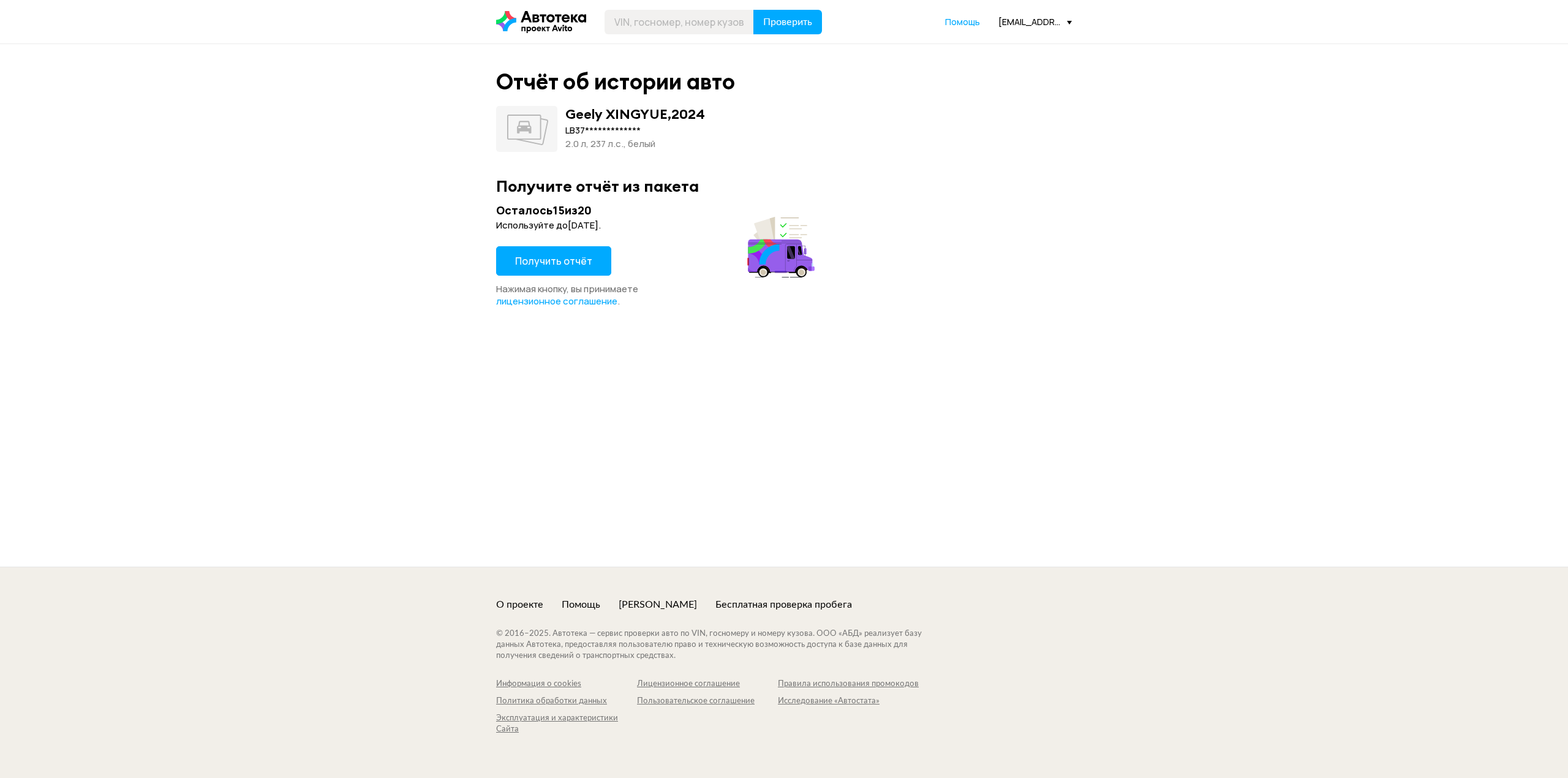
click at [551, 277] on div "Получить отчёт" at bounding box center [553, 265] width 115 height 37
click at [551, 267] on span "Получить отчёт" at bounding box center [554, 261] width 78 height 14
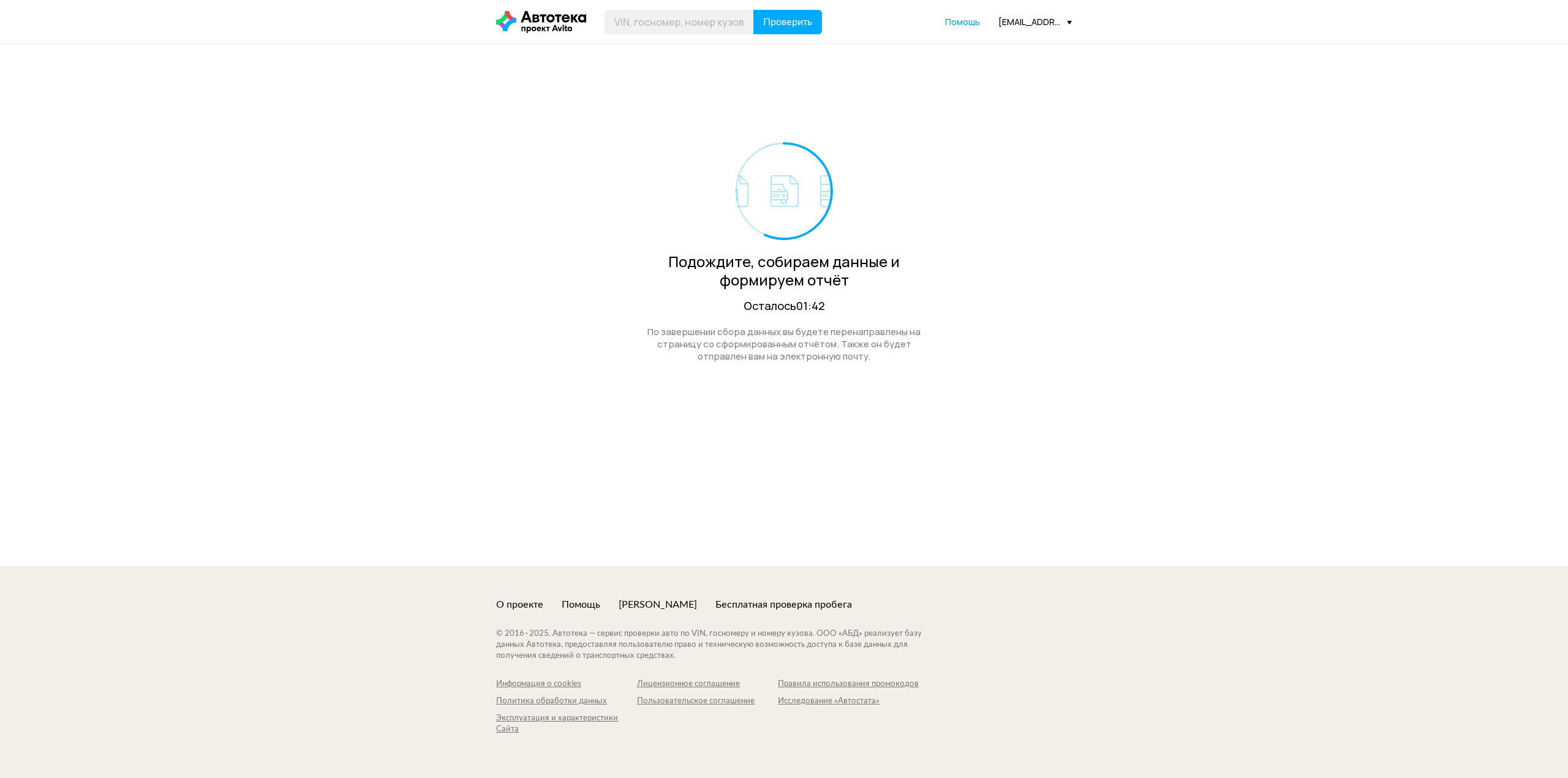
click at [1072, 127] on div "Подождите, собираем данные и формируем отчёт Осталось 01:42 По завершении сбора…" at bounding box center [784, 220] width 588 height 352
click at [704, 22] on input "text" at bounding box center [679, 21] width 149 height 24
paste input "XWEGN419BE0001438"
type input "XWEGN419BE0001438"
click at [794, 24] on span "Проверить" at bounding box center [787, 22] width 49 height 10
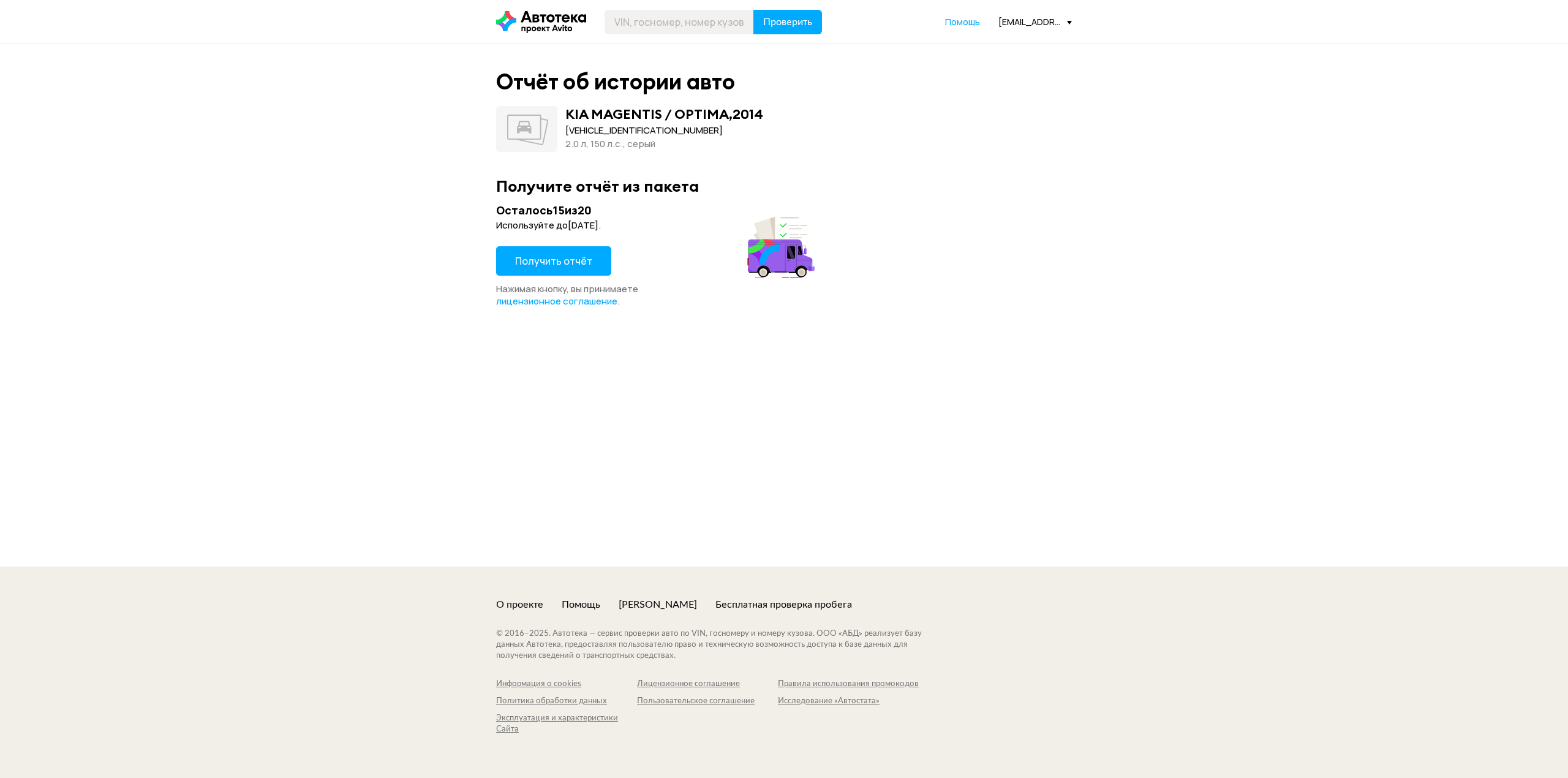
click at [550, 263] on span "Получить отчёт" at bounding box center [554, 261] width 78 height 14
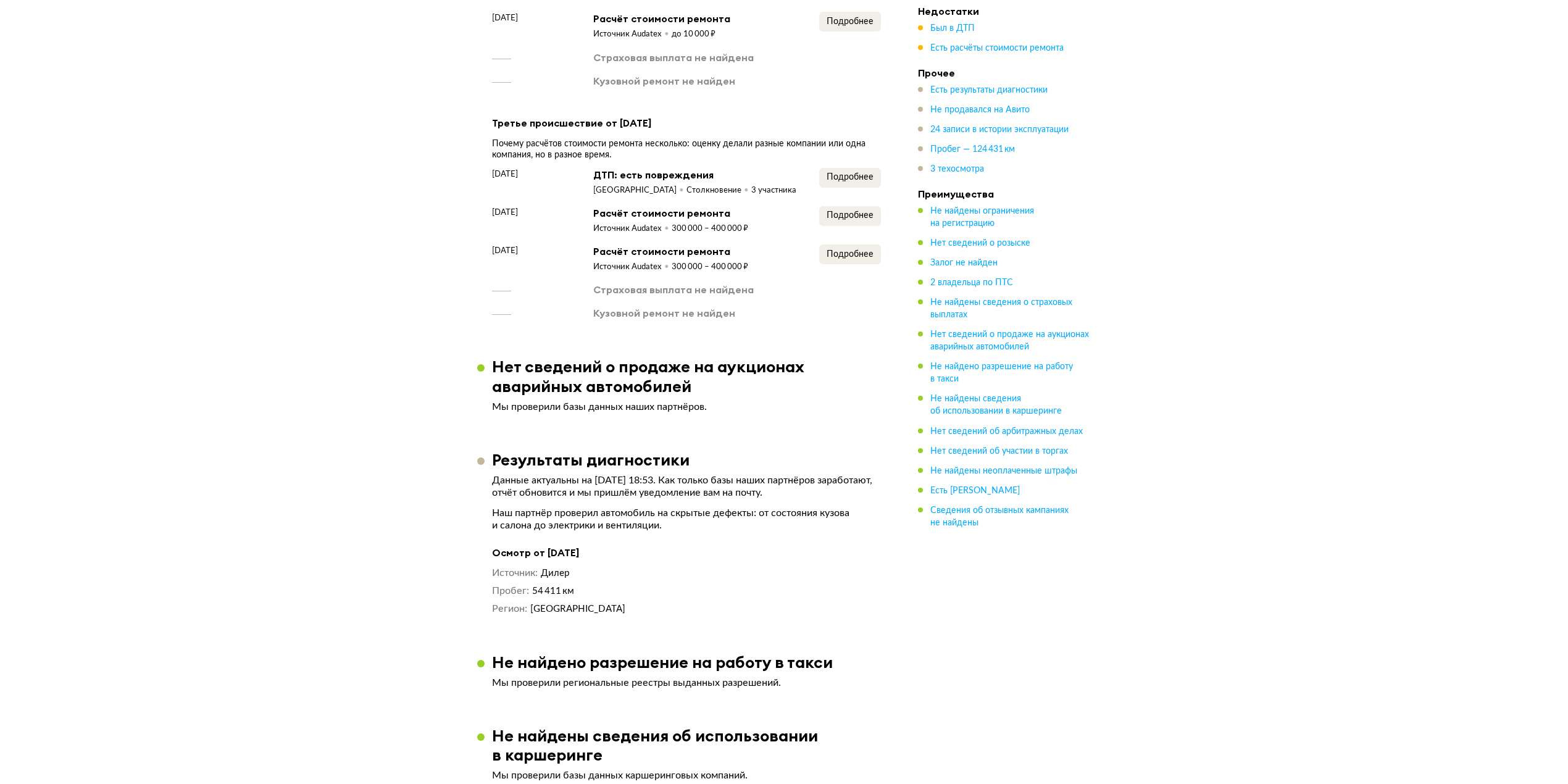
scroll to position [1481, 0]
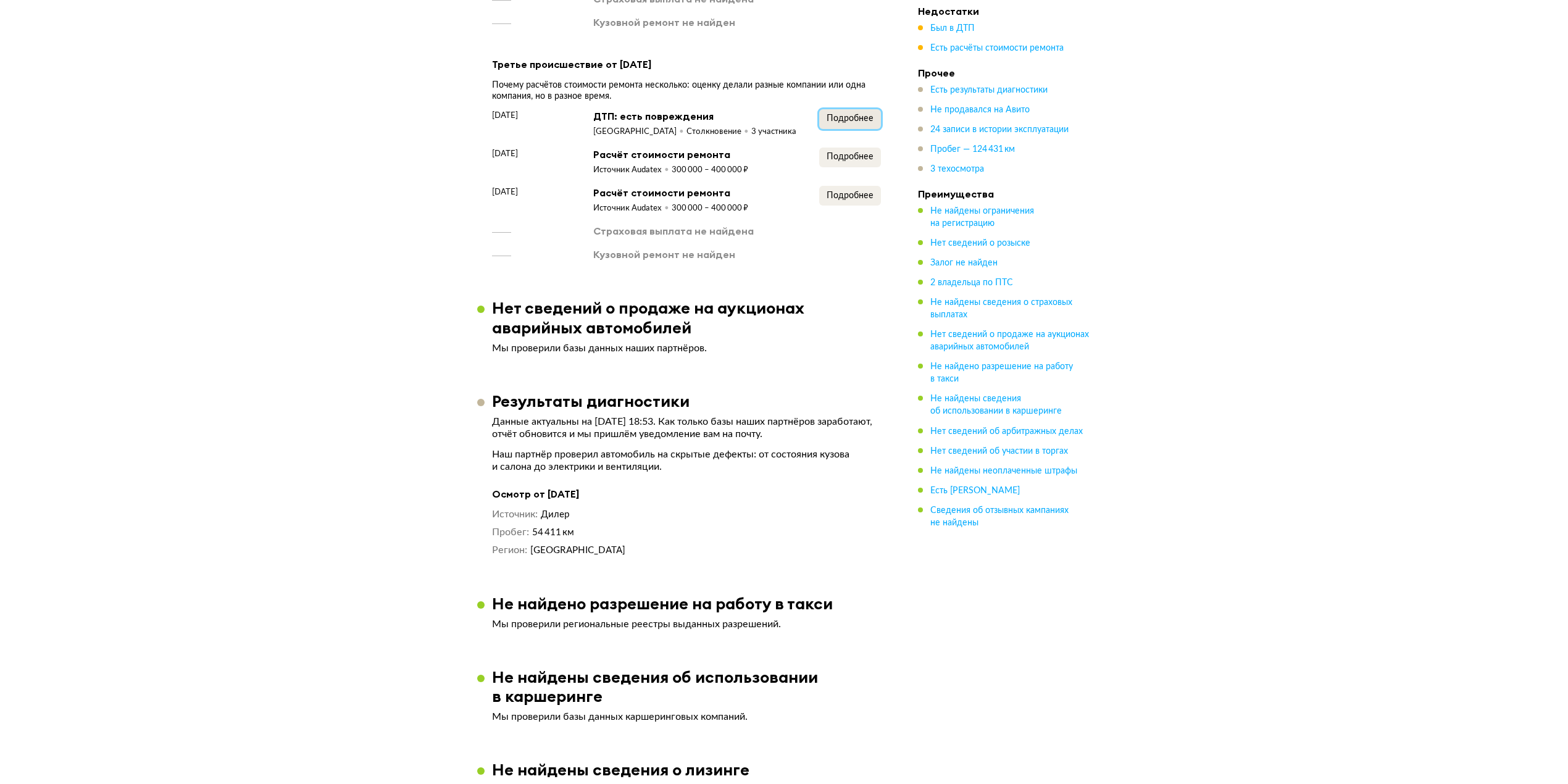
click at [848, 114] on span "Подробнее" at bounding box center [850, 118] width 47 height 9
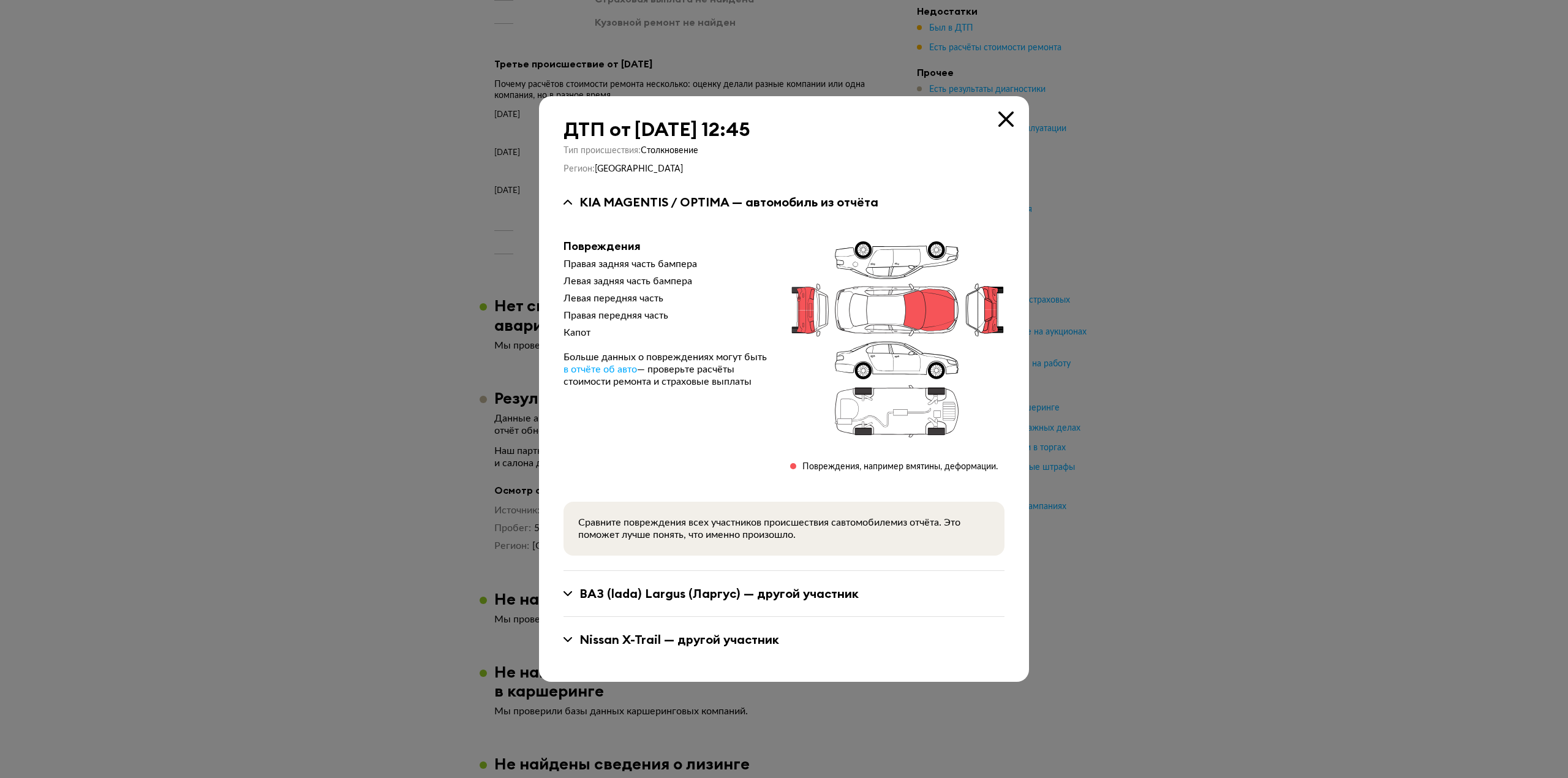
click at [1010, 117] on icon at bounding box center [1006, 119] width 16 height 16
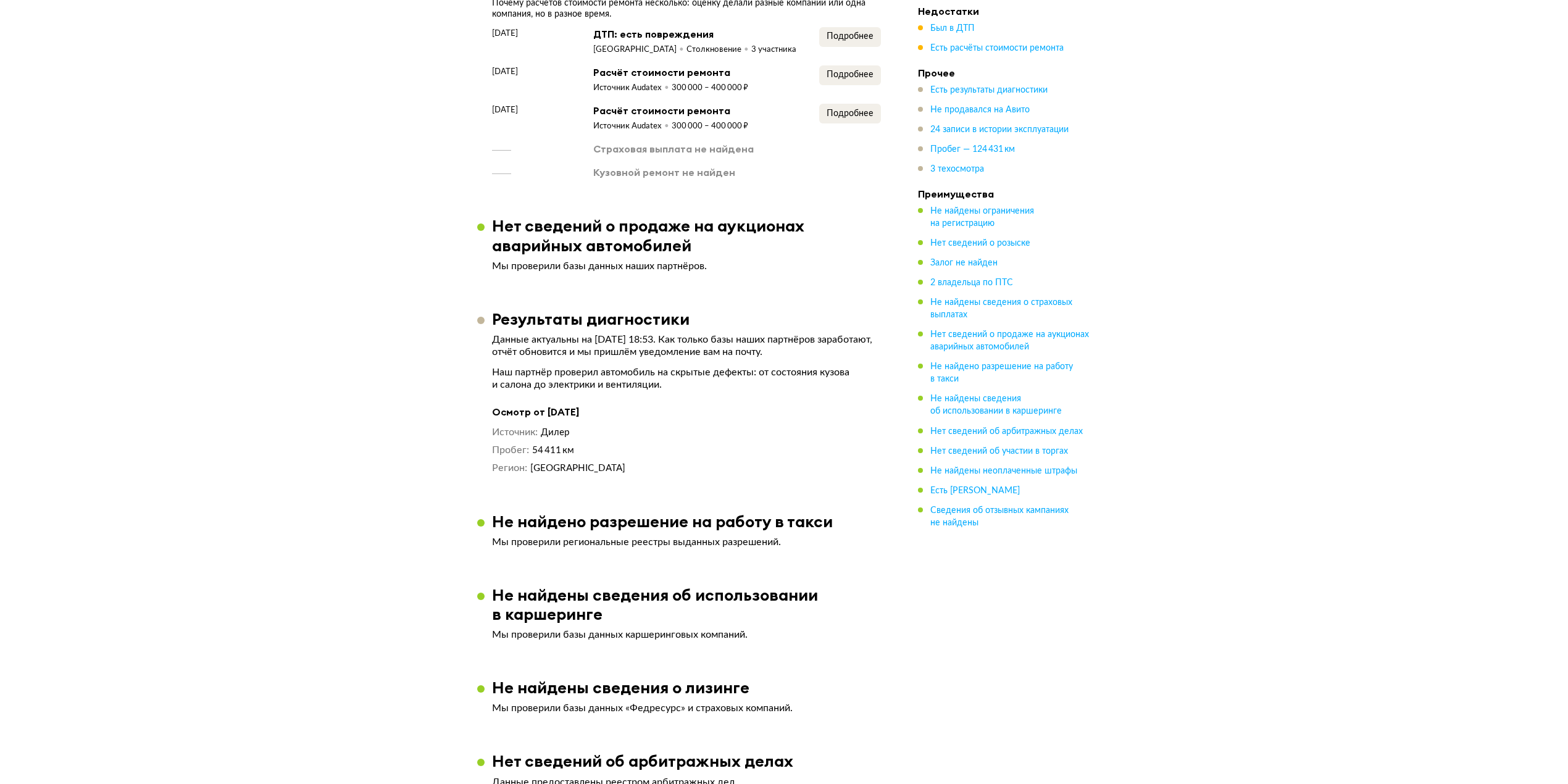
scroll to position [1398, 0]
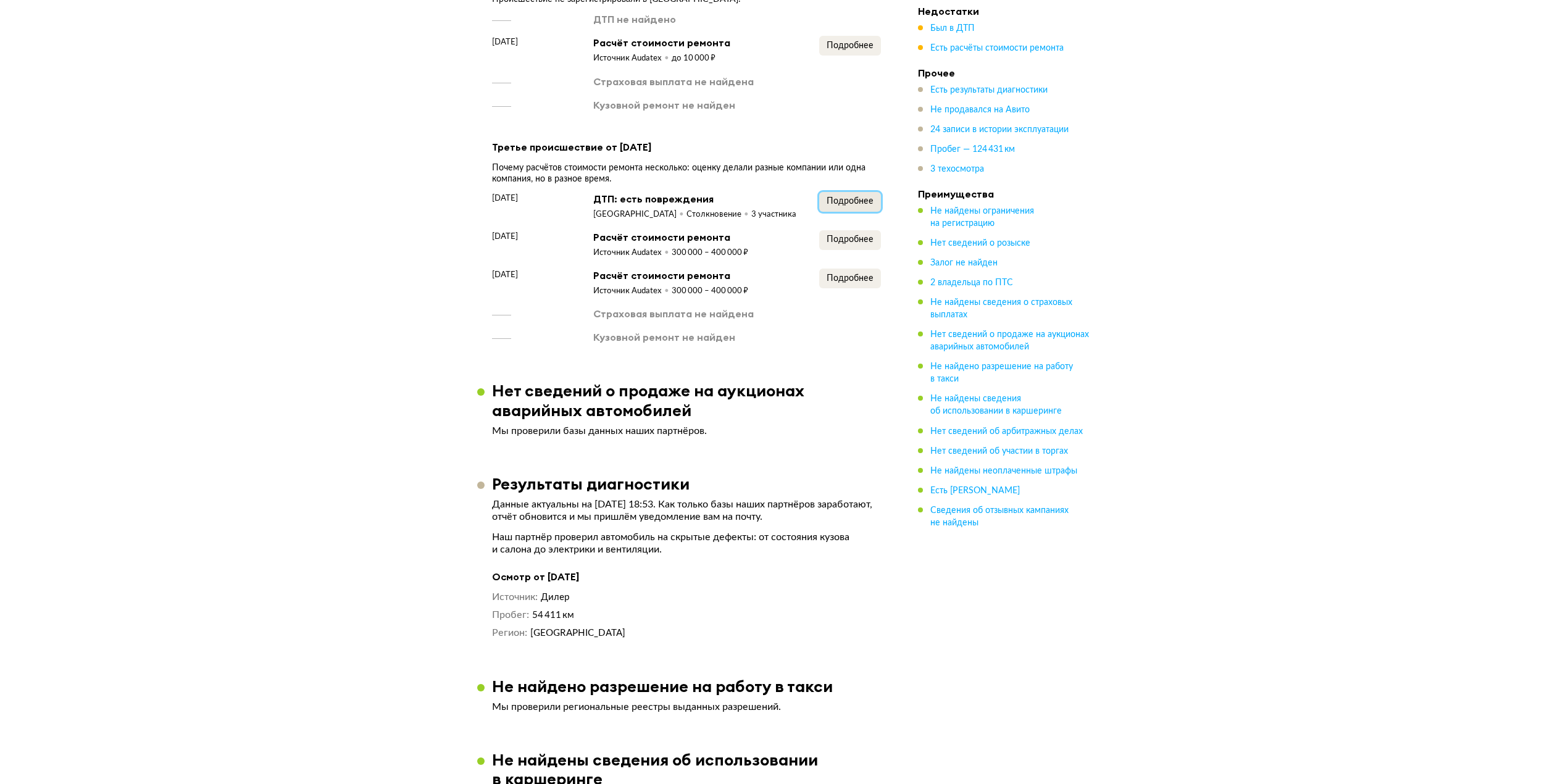
click at [851, 193] on button "Подробнее" at bounding box center [850, 202] width 62 height 20
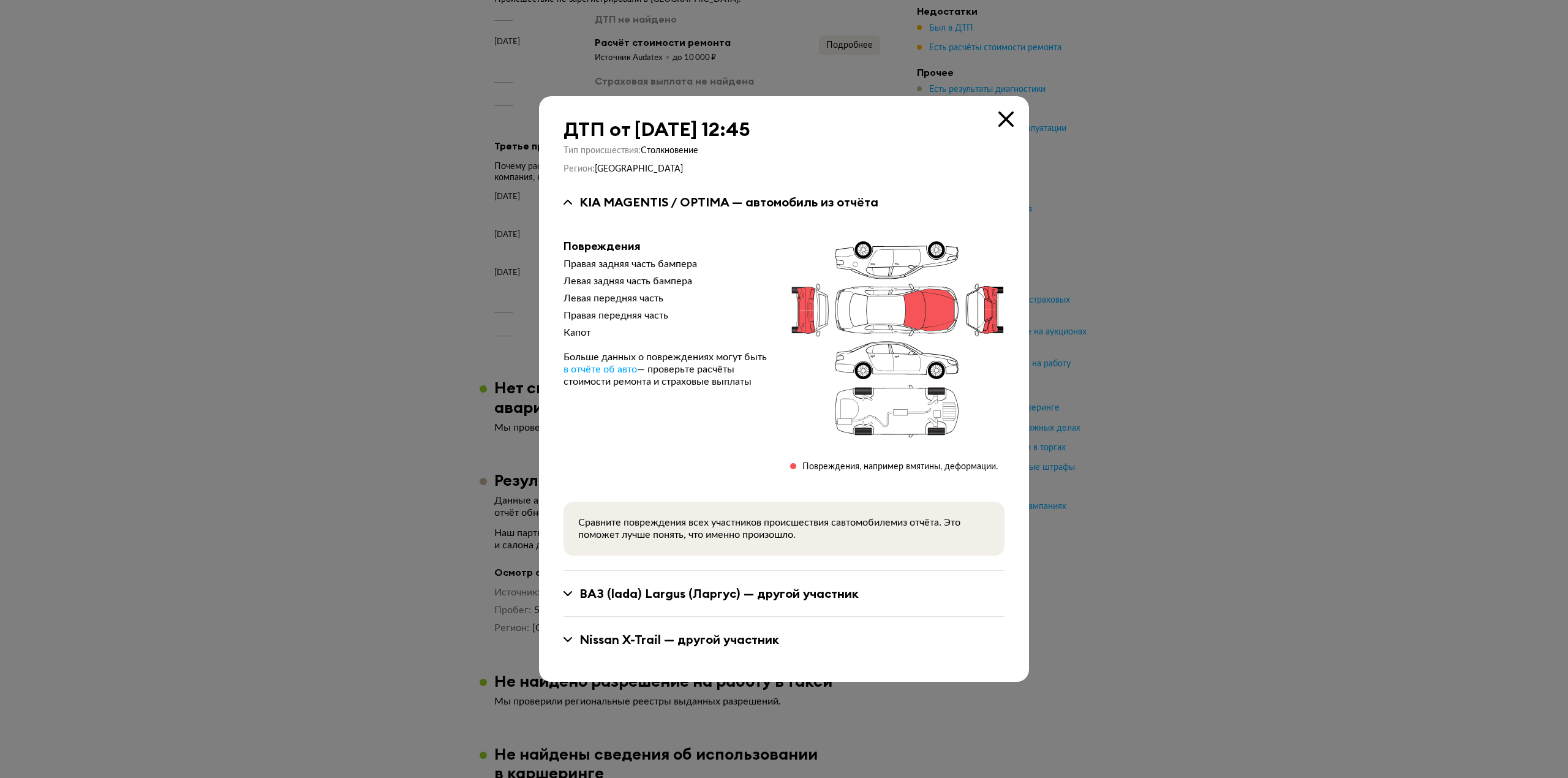
click at [1004, 114] on icon at bounding box center [1006, 119] width 16 height 16
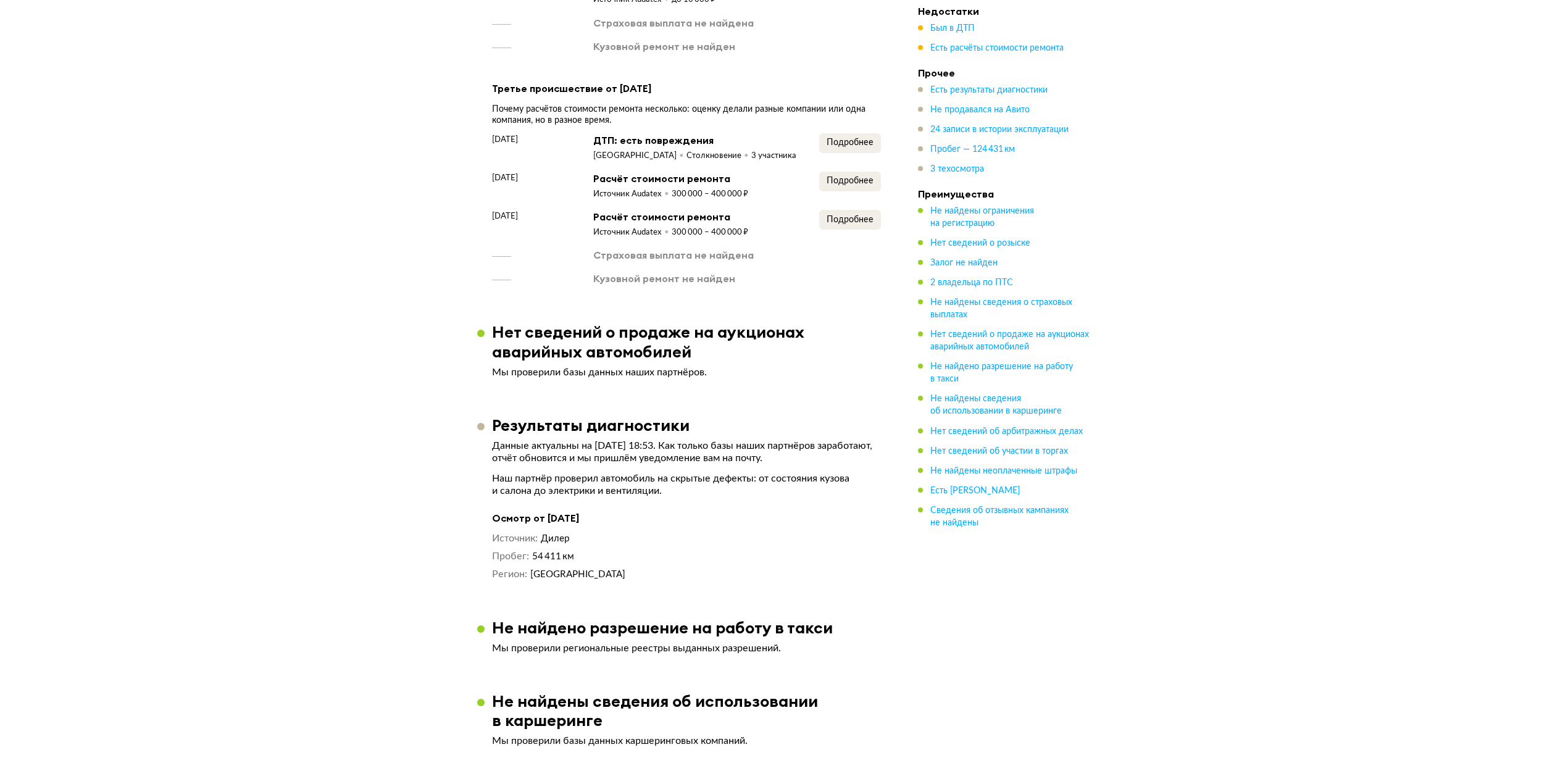
scroll to position [1481, 0]
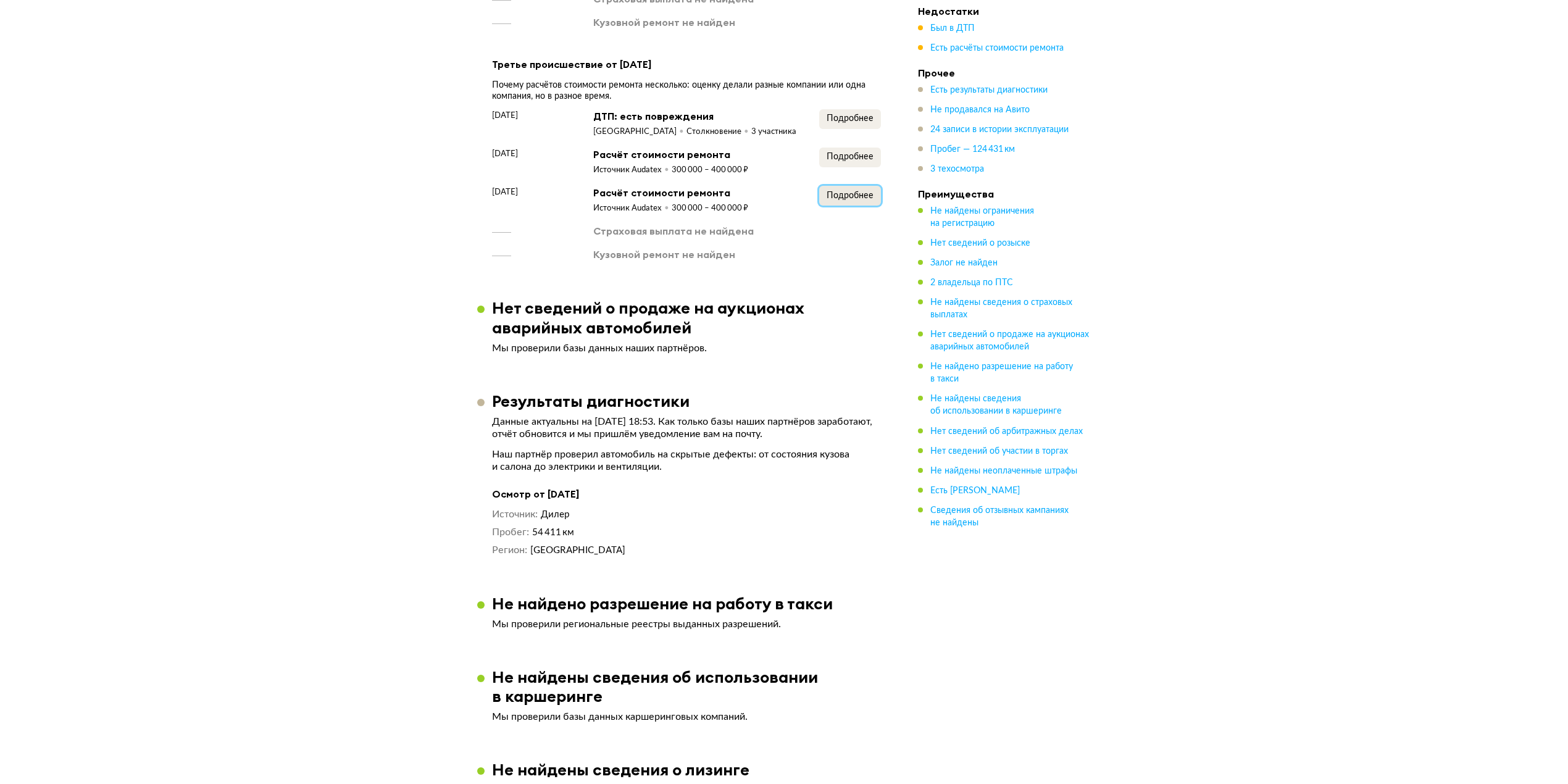
click at [843, 191] on span "Подробнее" at bounding box center [850, 195] width 47 height 9
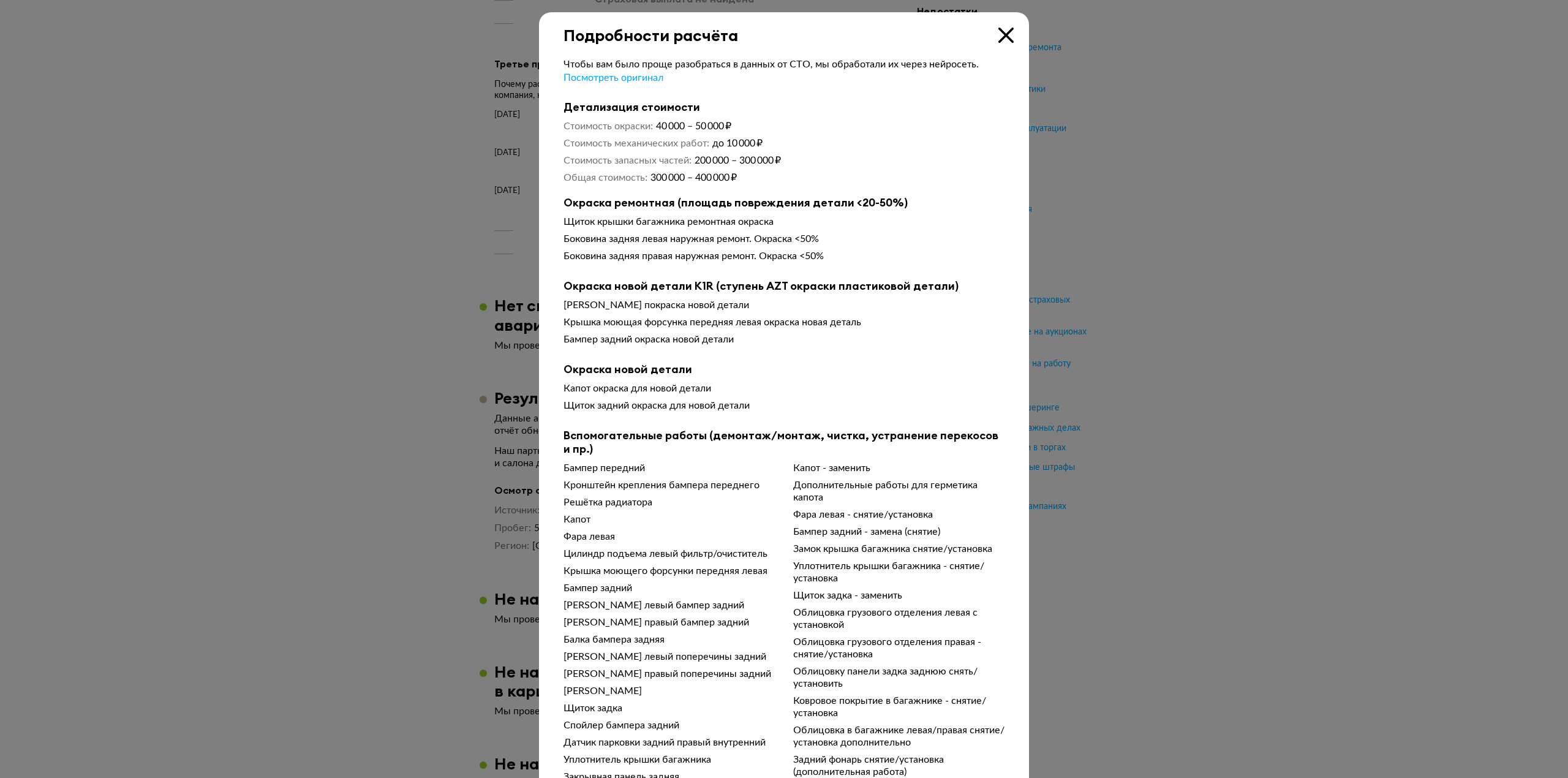
click at [998, 38] on icon at bounding box center [1006, 35] width 16 height 16
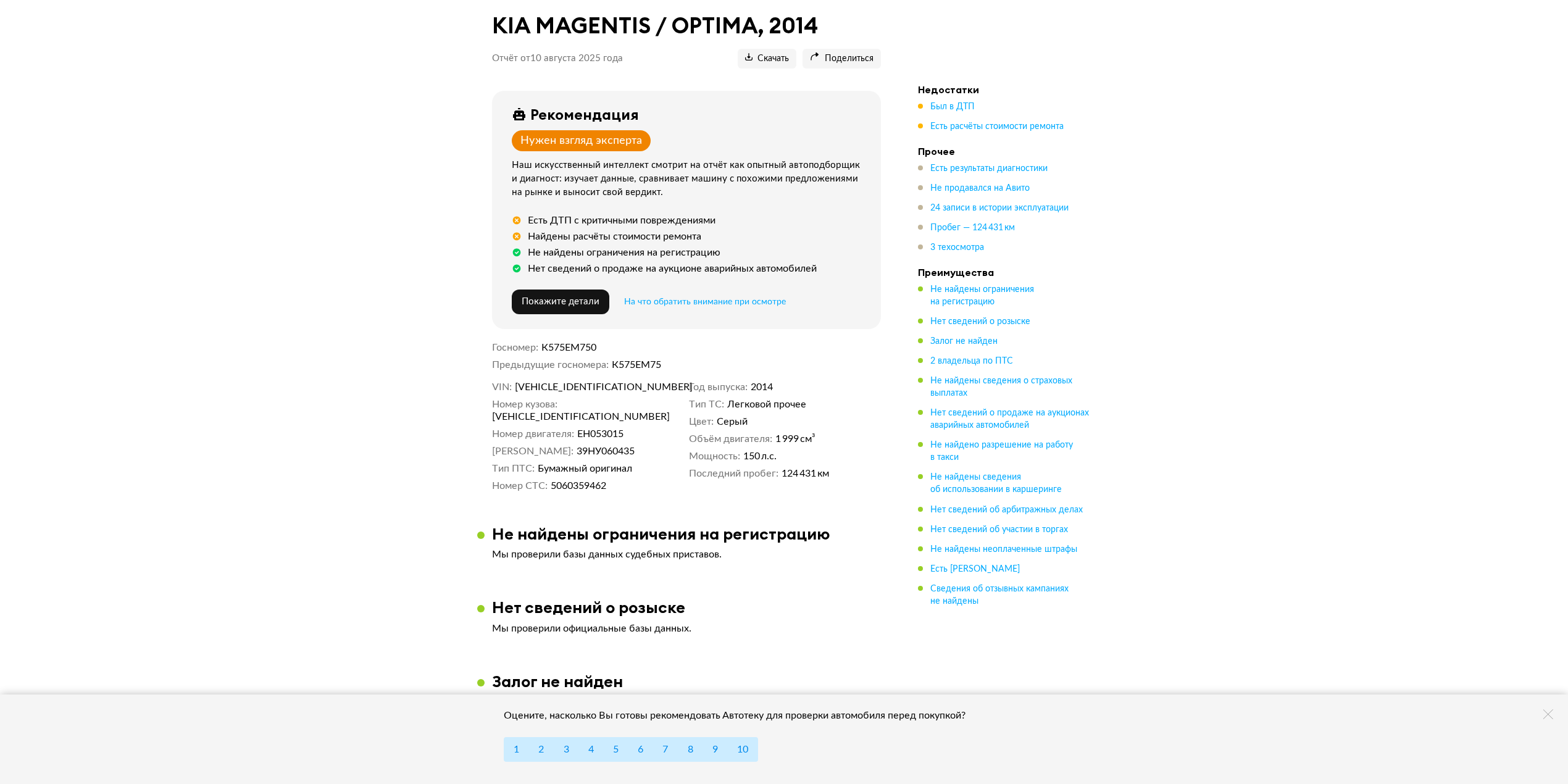
scroll to position [0, 0]
